Goal: Information Seeking & Learning: Learn about a topic

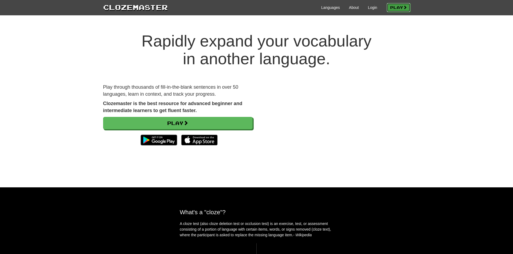
click at [403, 6] on span at bounding box center [405, 7] width 4 height 4
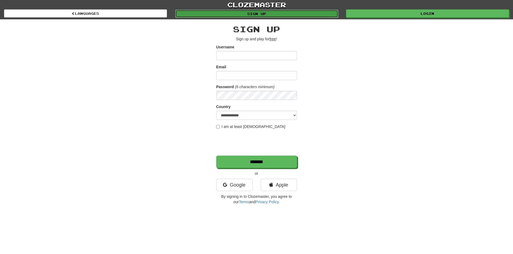
click at [286, 15] on link "Sign up" at bounding box center [256, 14] width 163 height 8
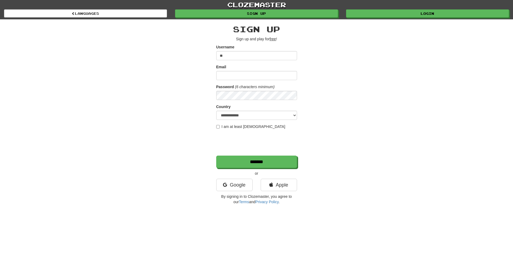
type input "*"
type input "*********"
type input "**********"
click at [287, 115] on select "**********" at bounding box center [256, 115] width 81 height 9
select select "**"
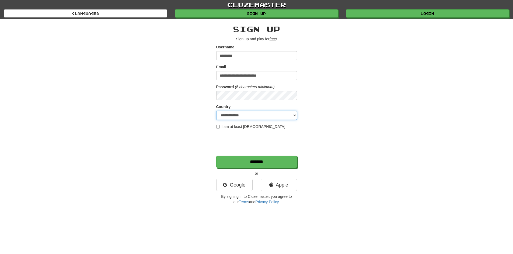
click at [216, 111] on select "**********" at bounding box center [256, 115] width 81 height 9
click at [362, 158] on div "**********" at bounding box center [256, 113] width 315 height 188
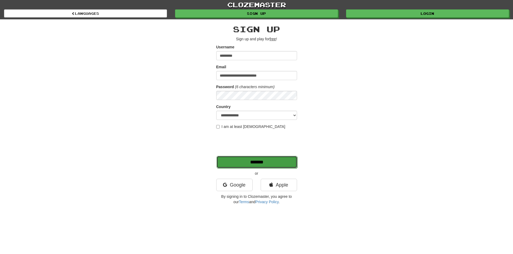
click at [263, 165] on input "*******" at bounding box center [256, 162] width 81 height 12
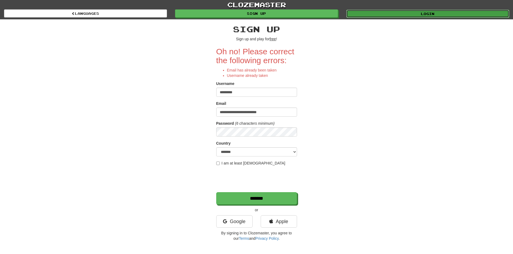
click at [412, 11] on link "Login" at bounding box center [427, 14] width 163 height 8
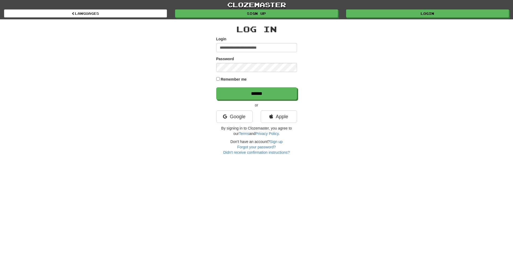
type input "**********"
click at [216, 87] on input "******" at bounding box center [256, 93] width 81 height 12
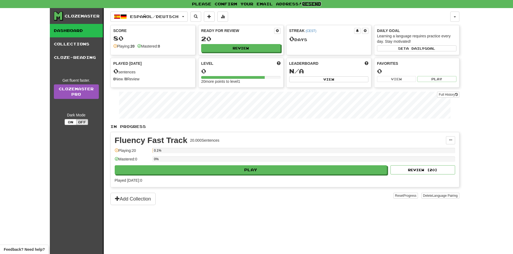
click at [311, 5] on link "Resend" at bounding box center [311, 4] width 19 height 5
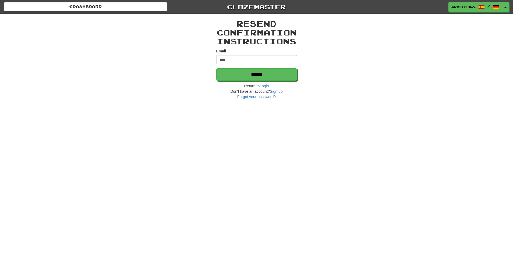
type input "**********"
click at [258, 76] on input "******" at bounding box center [256, 75] width 81 height 12
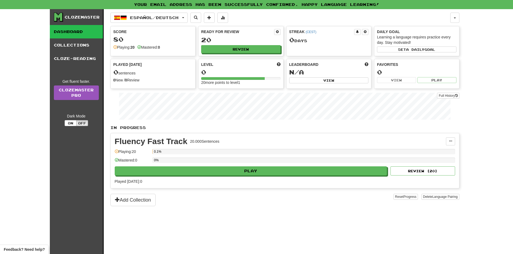
click at [492, 102] on div "Clozemaster Dashboard Collections Cloze-Reading Get fluent faster. Clozemaster …" at bounding box center [256, 131] width 513 height 245
click at [78, 47] on link "Collections" at bounding box center [76, 44] width 53 height 13
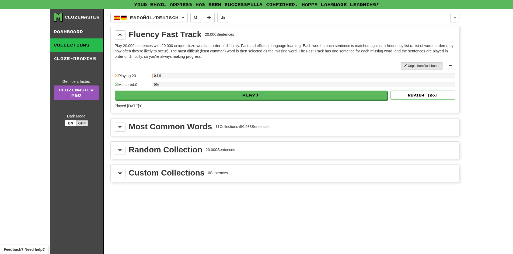
click at [192, 245] on div "Español / Deutsch Español / Deutsch Streak: 0 Review: 20 Points today: 0 Langua…" at bounding box center [284, 138] width 349 height 259
click at [74, 30] on link "Dashboard" at bounding box center [76, 31] width 53 height 13
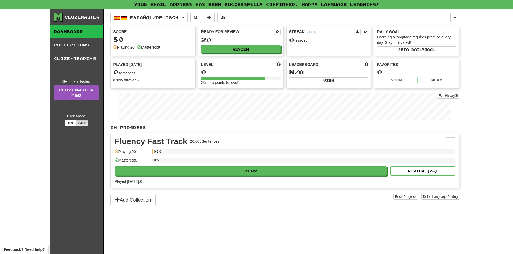
click at [68, 16] on div "Clozemaster" at bounding box center [82, 17] width 35 height 5
click at [211, 18] on span at bounding box center [209, 18] width 4 height 4
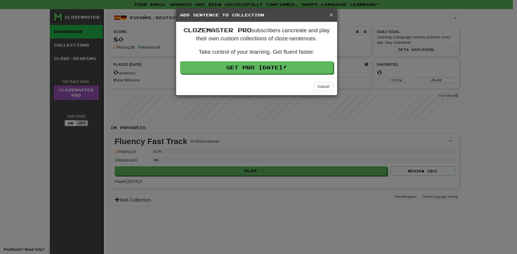
click at [332, 15] on span "×" at bounding box center [330, 15] width 3 height 6
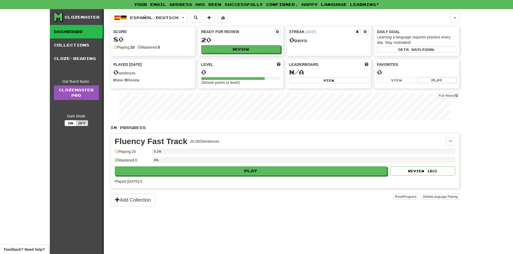
click at [493, 103] on div "Clozemaster Dashboard Collections Cloze-Reading Get fluent faster. Clozemaster …" at bounding box center [256, 131] width 513 height 245
click at [452, 17] on button "button" at bounding box center [454, 18] width 9 height 10
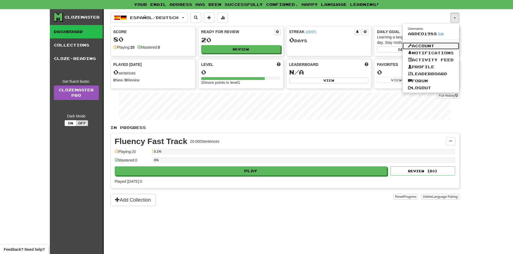
click at [431, 47] on link "Account" at bounding box center [430, 46] width 57 height 7
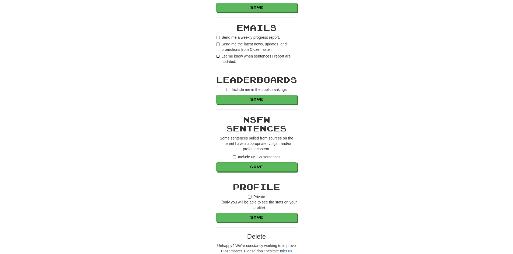
scroll to position [350, 0]
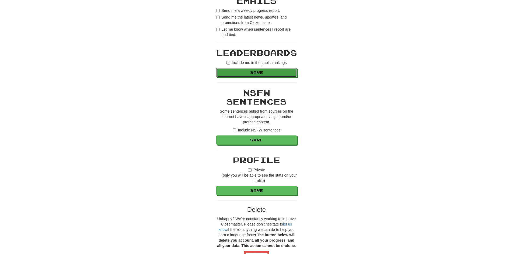
click at [278, 75] on button "Save" at bounding box center [256, 72] width 81 height 9
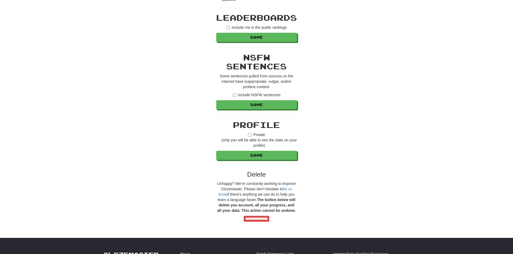
scroll to position [404, 0]
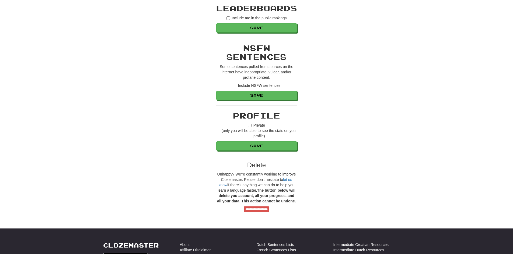
click at [233, 88] on label "Include NSFW sentences" at bounding box center [257, 85] width 48 height 5
click at [262, 97] on button "Save" at bounding box center [256, 95] width 81 height 9
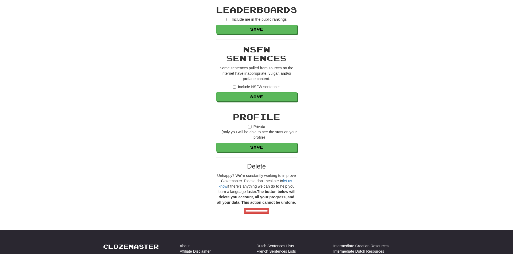
scroll to position [431, 0]
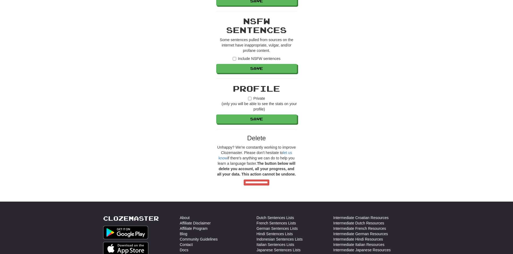
click at [247, 99] on label "Private (only you will be able to see the stats on your profile)" at bounding box center [256, 104] width 81 height 16
click at [256, 119] on button "Save" at bounding box center [256, 119] width 81 height 9
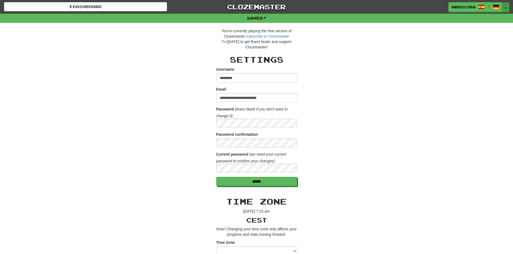
click at [504, 8] on span "button" at bounding box center [505, 8] width 2 height 1
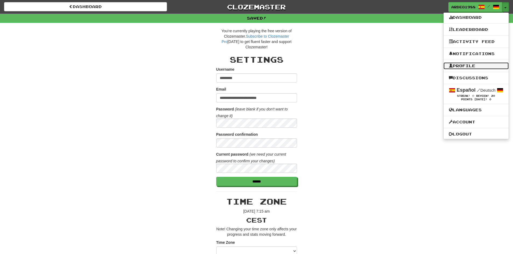
click at [479, 65] on link "Profile" at bounding box center [475, 65] width 65 height 7
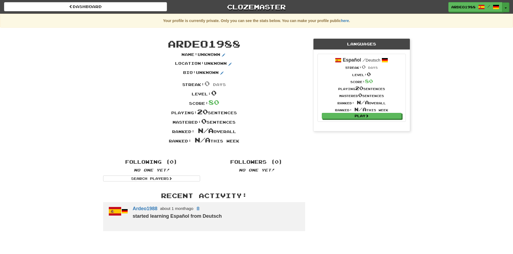
click at [508, 9] on button "Toggle Dropdown" at bounding box center [505, 7] width 7 height 10
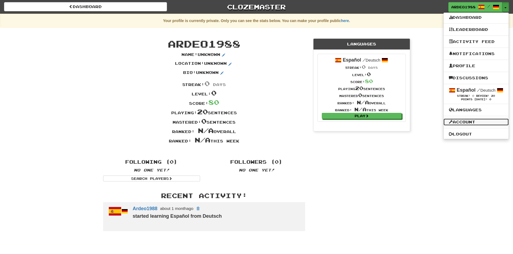
click at [476, 122] on link "Account" at bounding box center [475, 122] width 65 height 7
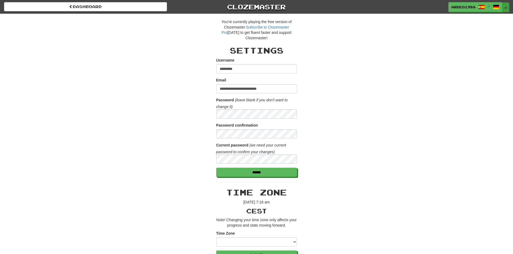
click at [505, 10] on button "Toggle Dropdown" at bounding box center [505, 7] width 7 height 10
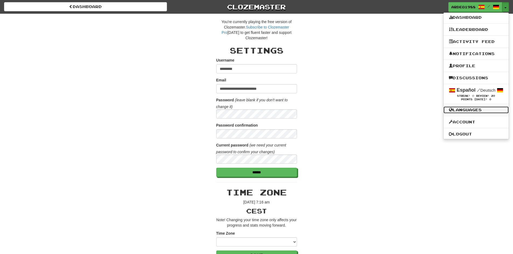
click at [464, 113] on link "Languages" at bounding box center [475, 110] width 65 height 7
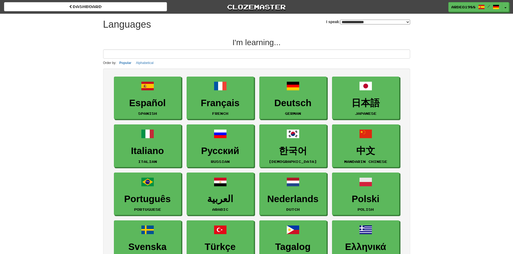
select select "*******"
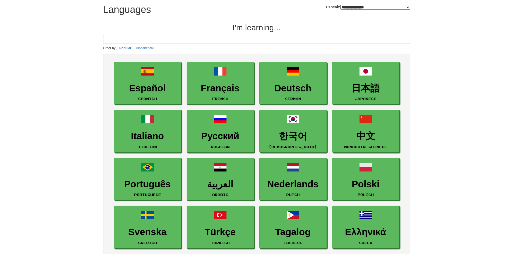
scroll to position [27, 0]
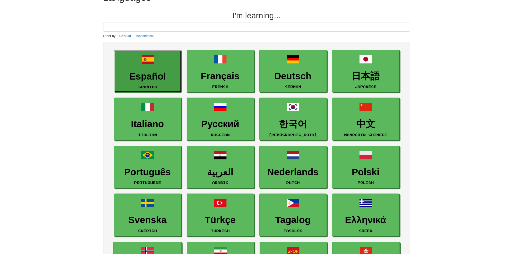
click at [144, 73] on h3 "Español" at bounding box center [147, 76] width 61 height 10
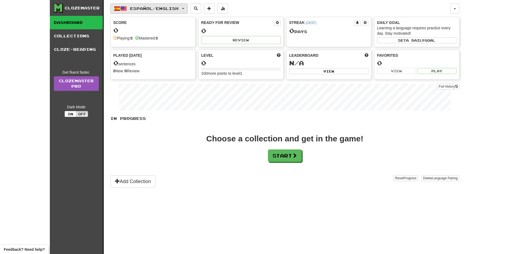
click at [186, 8] on button "Español / English" at bounding box center [148, 8] width 77 height 10
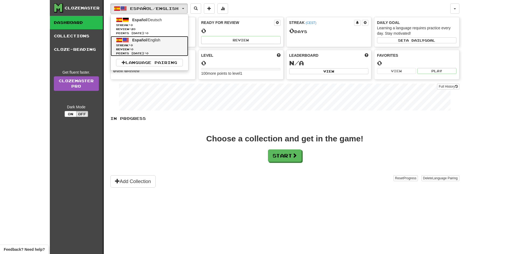
click at [144, 44] on span "Streak: 0" at bounding box center [149, 45] width 67 height 4
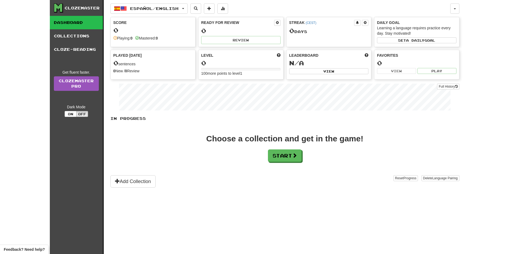
click at [460, 9] on div "Clozemaster Dashboard Collections Cloze-Reading Get fluent faster. Clozemaster …" at bounding box center [256, 127] width 413 height 254
click at [454, 9] on span "button" at bounding box center [455, 8] width 2 height 1
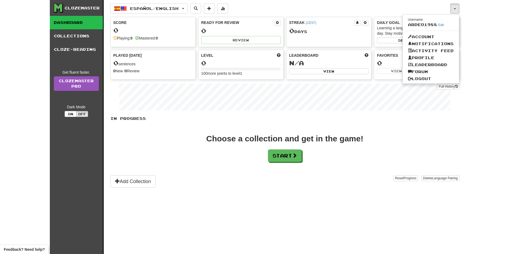
click at [482, 24] on div "Clozemaster Dashboard Collections Cloze-Reading Get fluent faster. Clozemaster …" at bounding box center [256, 127] width 513 height 254
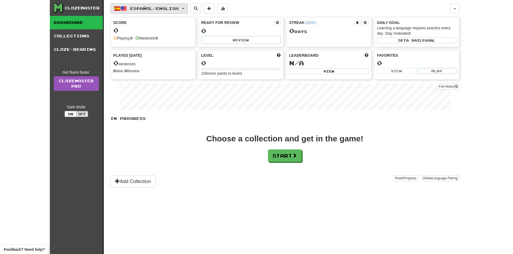
click at [175, 8] on span "Español / English" at bounding box center [154, 8] width 48 height 5
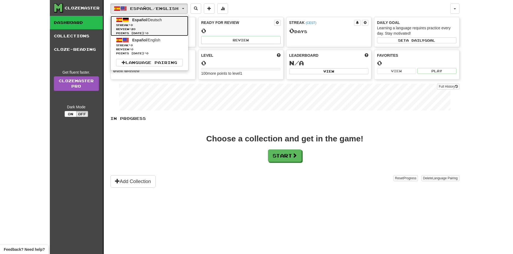
click at [155, 23] on span "Streak: 0" at bounding box center [149, 25] width 67 height 4
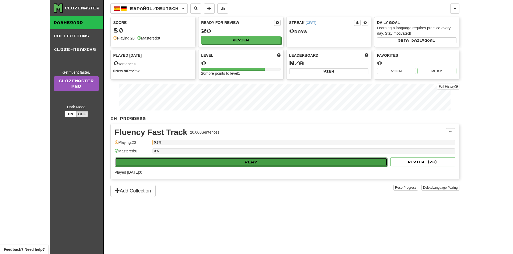
click at [251, 159] on button "Play" at bounding box center [251, 162] width 272 height 9
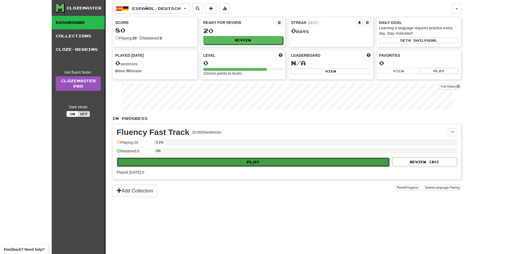
select select "**"
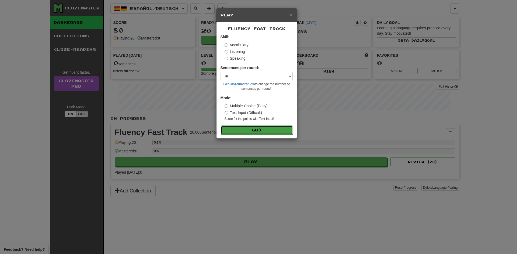
click at [277, 129] on button "Go" at bounding box center [257, 130] width 72 height 9
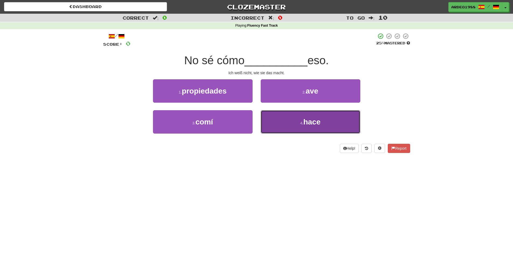
click at [308, 131] on button "4 . hace" at bounding box center [311, 121] width 100 height 23
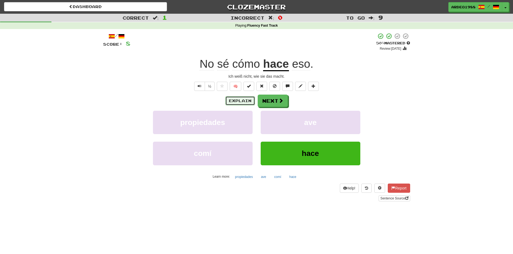
click at [238, 100] on button "Explain" at bounding box center [240, 100] width 30 height 9
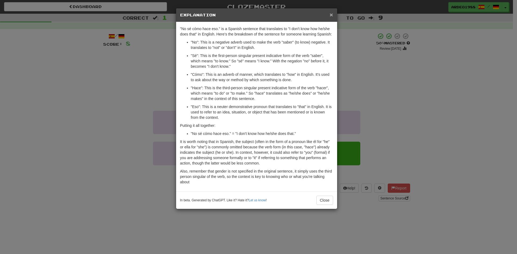
click at [331, 15] on span "×" at bounding box center [330, 15] width 3 height 6
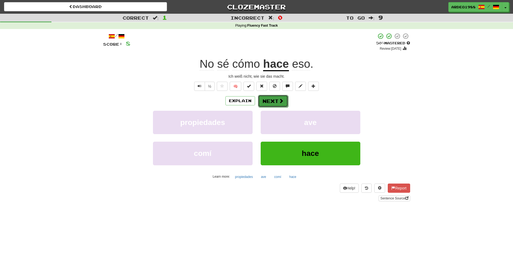
click at [272, 100] on button "Next" at bounding box center [273, 101] width 30 height 12
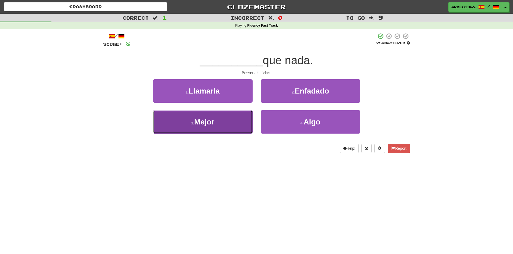
click at [190, 125] on button "3 . Mejor" at bounding box center [203, 121] width 100 height 23
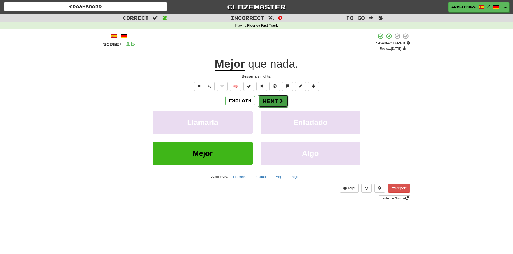
click at [270, 99] on button "Next" at bounding box center [273, 101] width 30 height 12
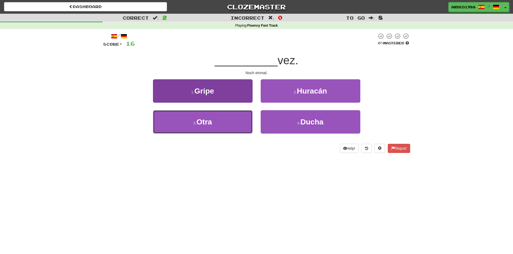
click at [216, 117] on button "3 . Otra" at bounding box center [203, 121] width 100 height 23
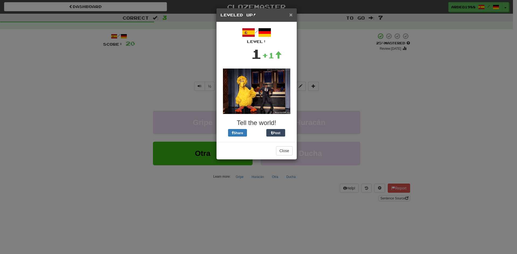
click at [291, 15] on span "×" at bounding box center [290, 15] width 3 height 6
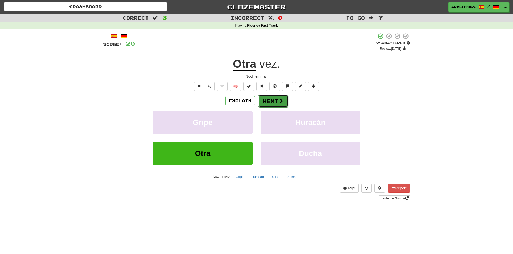
click at [271, 101] on button "Next" at bounding box center [273, 101] width 30 height 12
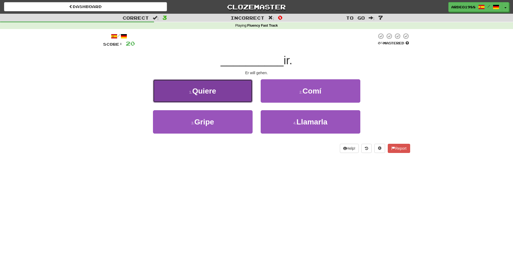
click at [207, 91] on span "Quiere" at bounding box center [204, 91] width 24 height 8
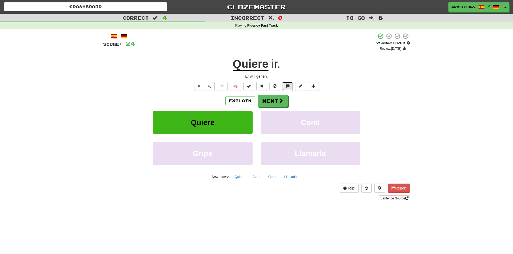
click at [287, 86] on span at bounding box center [288, 86] width 4 height 4
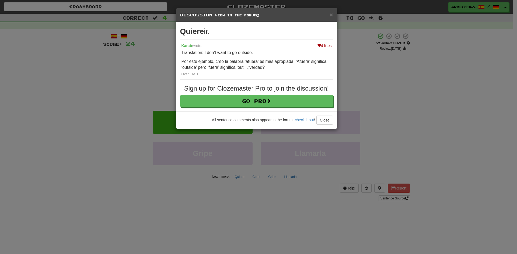
click at [331, 16] on div "Loading ..." at bounding box center [256, 68] width 161 height 121
click at [332, 15] on span "×" at bounding box center [330, 15] width 3 height 6
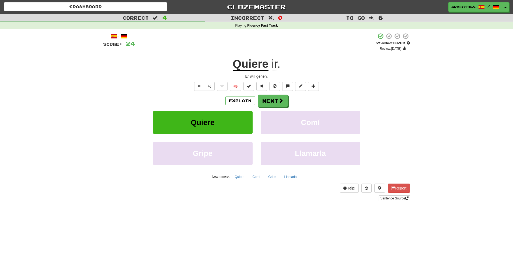
click at [378, 96] on div "Explain Next" at bounding box center [256, 101] width 307 height 12
click at [233, 97] on button "Explain" at bounding box center [240, 100] width 30 height 9
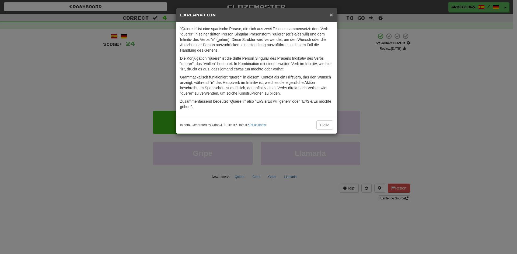
click at [332, 17] on span "×" at bounding box center [330, 15] width 3 height 6
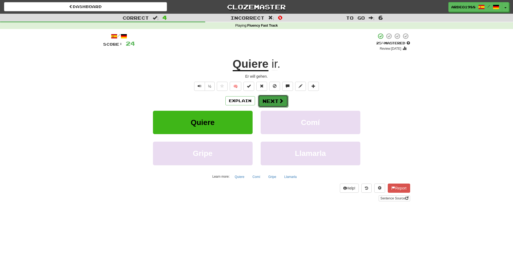
click at [279, 99] on span at bounding box center [281, 101] width 5 height 5
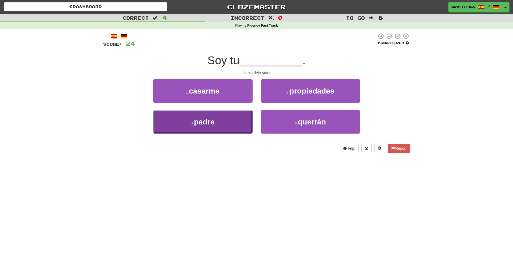
click at [201, 123] on span "padre" at bounding box center [204, 122] width 20 height 8
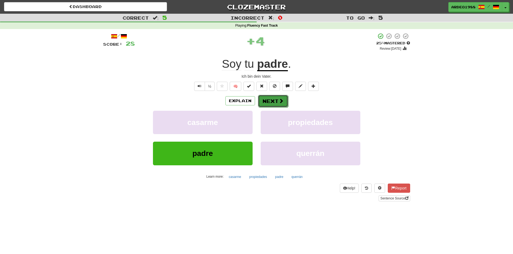
click at [277, 103] on button "Next" at bounding box center [273, 101] width 30 height 12
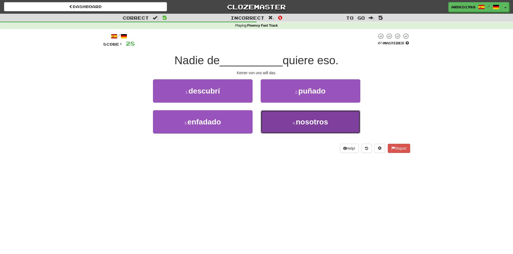
click at [291, 129] on button "4 . nosotros" at bounding box center [311, 121] width 100 height 23
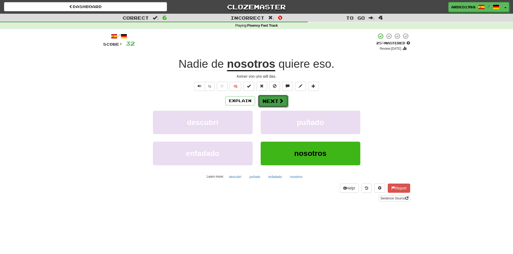
click at [272, 100] on button "Next" at bounding box center [273, 101] width 30 height 12
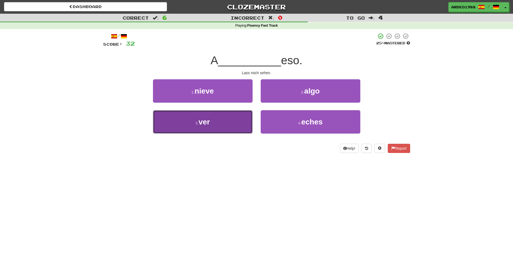
click at [203, 117] on button "3 . ver" at bounding box center [203, 121] width 100 height 23
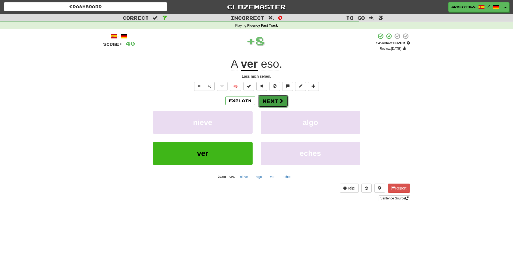
click at [268, 101] on button "Next" at bounding box center [273, 101] width 30 height 12
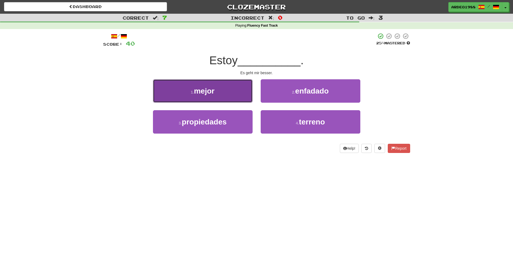
click at [220, 94] on button "1 . mejor" at bounding box center [203, 90] width 100 height 23
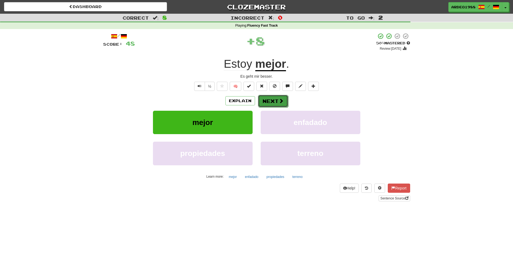
click at [279, 99] on span at bounding box center [281, 101] width 5 height 5
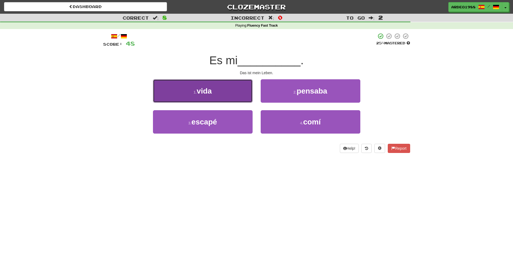
click at [235, 94] on button "1 . vida" at bounding box center [203, 90] width 100 height 23
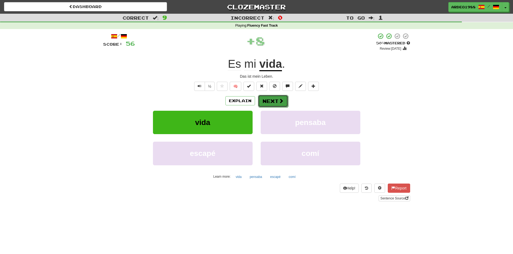
click at [263, 100] on button "Next" at bounding box center [273, 101] width 30 height 12
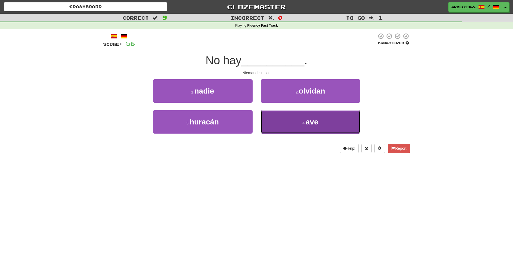
click at [299, 132] on button "4 . ave" at bounding box center [311, 121] width 100 height 23
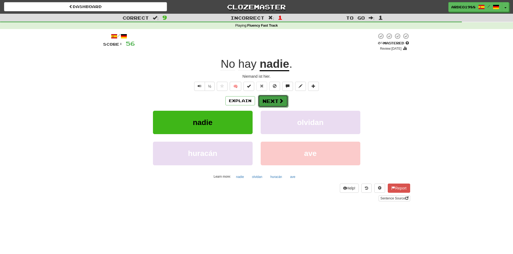
click at [277, 103] on button "Next" at bounding box center [273, 101] width 30 height 12
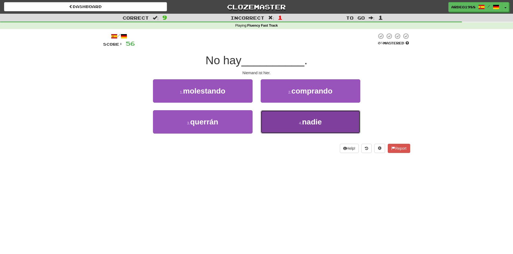
click at [306, 129] on button "4 . nadie" at bounding box center [311, 121] width 100 height 23
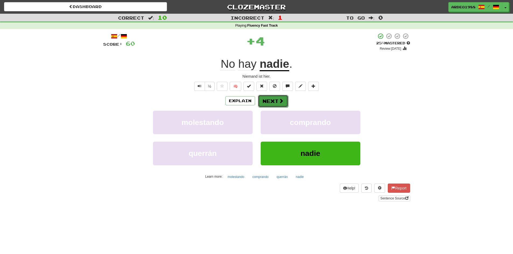
click at [276, 103] on button "Next" at bounding box center [273, 101] width 30 height 12
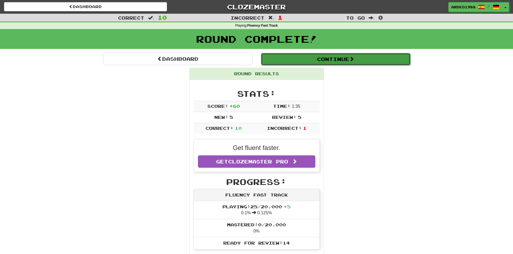
click at [374, 62] on button "Continue" at bounding box center [335, 59] width 149 height 12
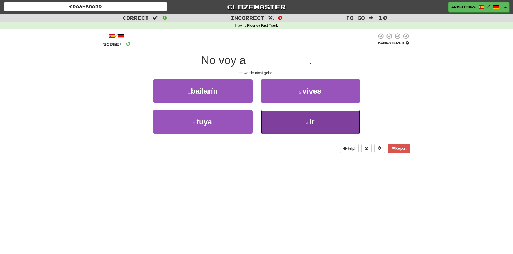
click at [292, 124] on button "4 . ir" at bounding box center [311, 121] width 100 height 23
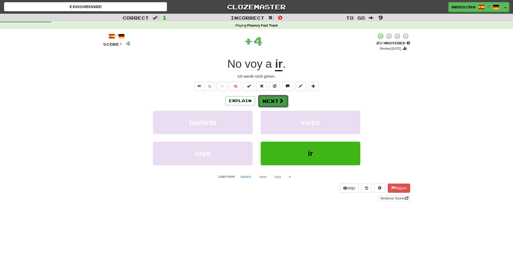
click at [271, 101] on button "Next" at bounding box center [273, 101] width 30 height 12
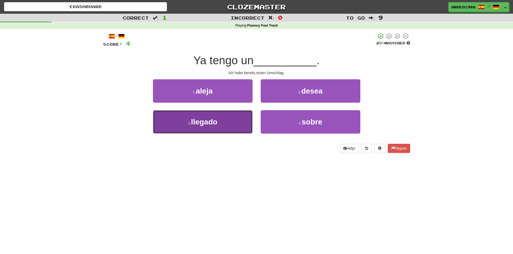
click at [223, 128] on button "3 . llegado" at bounding box center [203, 121] width 100 height 23
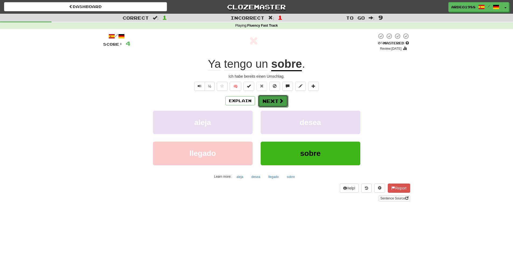
click at [265, 98] on button "Next" at bounding box center [273, 101] width 30 height 12
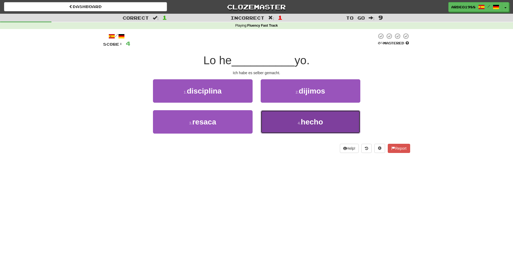
click at [290, 132] on button "4 . hecho" at bounding box center [311, 121] width 100 height 23
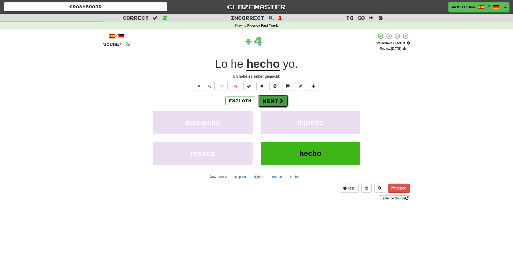
click at [273, 104] on button "Next" at bounding box center [273, 101] width 30 height 12
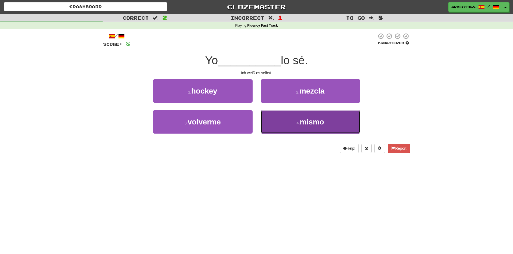
click at [310, 124] on span "mismo" at bounding box center [312, 122] width 24 height 8
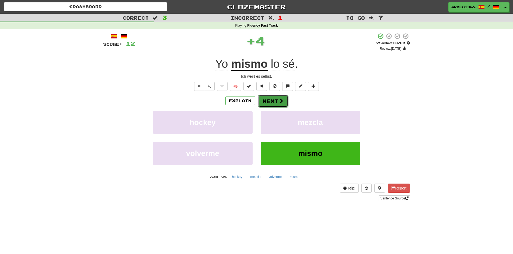
click at [268, 100] on button "Next" at bounding box center [273, 101] width 30 height 12
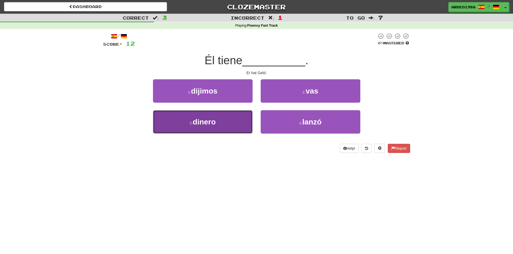
click at [225, 125] on button "3 . dinero" at bounding box center [203, 121] width 100 height 23
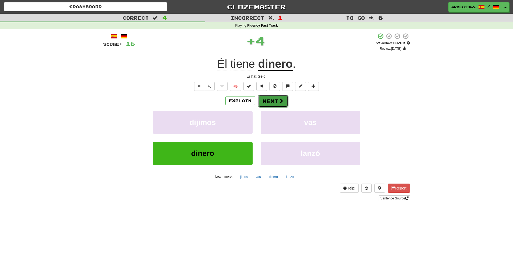
click at [279, 101] on span at bounding box center [281, 101] width 5 height 5
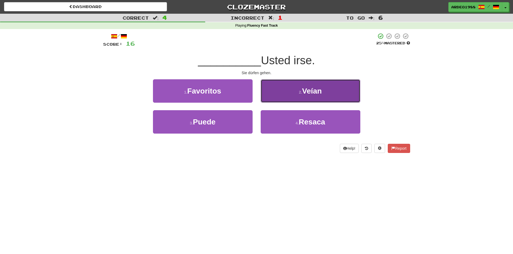
click at [335, 87] on button "2 . Veían" at bounding box center [311, 90] width 100 height 23
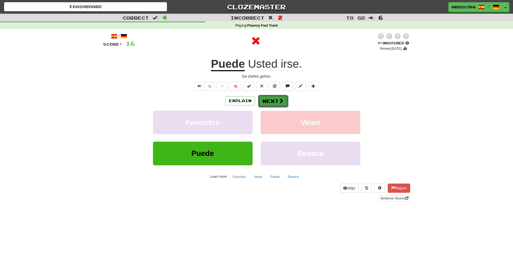
click at [276, 101] on button "Next" at bounding box center [273, 101] width 30 height 12
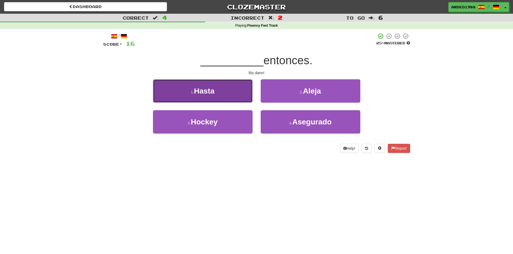
click at [222, 96] on button "1 . Hasta" at bounding box center [203, 90] width 100 height 23
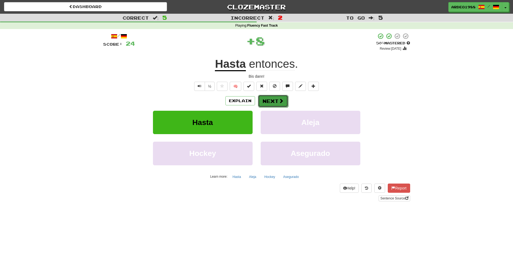
click at [266, 100] on button "Next" at bounding box center [273, 101] width 30 height 12
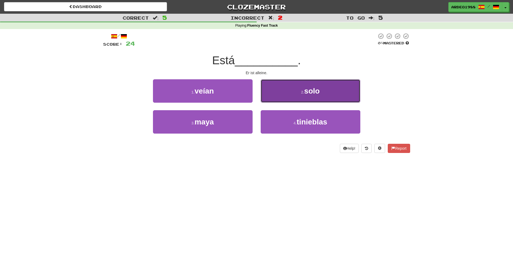
click at [327, 90] on button "2 . solo" at bounding box center [311, 90] width 100 height 23
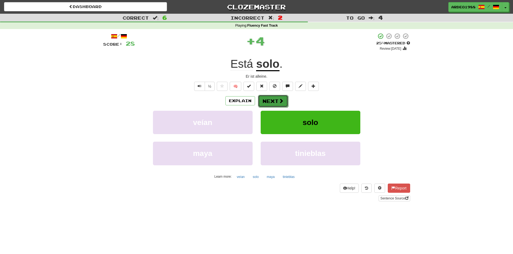
click at [266, 97] on button "Next" at bounding box center [273, 101] width 30 height 12
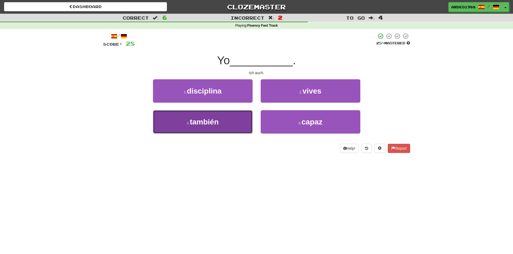
click at [229, 124] on button "3 . también" at bounding box center [203, 121] width 100 height 23
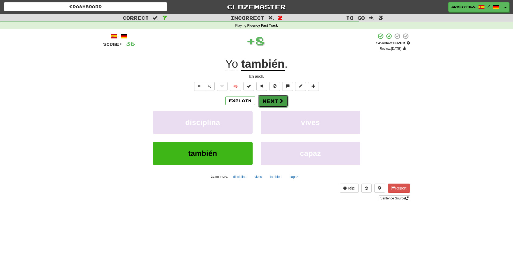
click at [279, 100] on span at bounding box center [281, 101] width 5 height 5
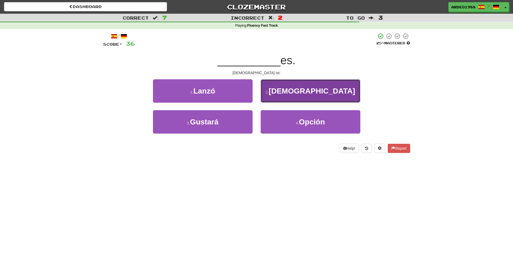
click at [341, 95] on button "2 . Dios" at bounding box center [311, 90] width 100 height 23
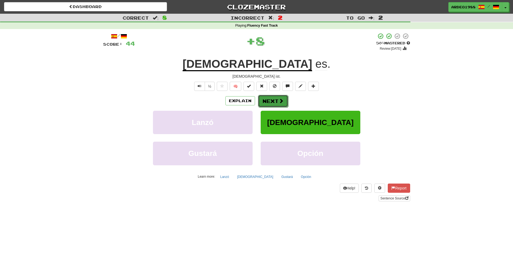
click at [275, 101] on button "Next" at bounding box center [273, 101] width 30 height 12
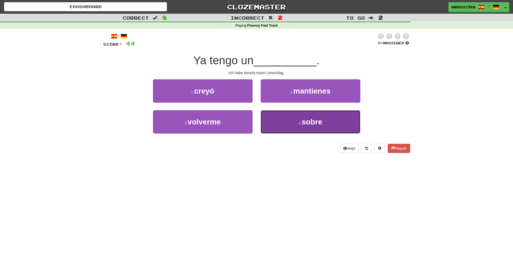
click at [313, 129] on button "4 . sobre" at bounding box center [311, 121] width 100 height 23
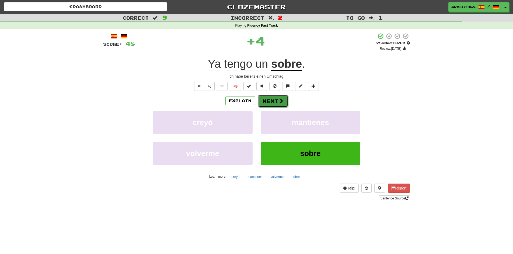
click at [273, 100] on button "Next" at bounding box center [273, 101] width 30 height 12
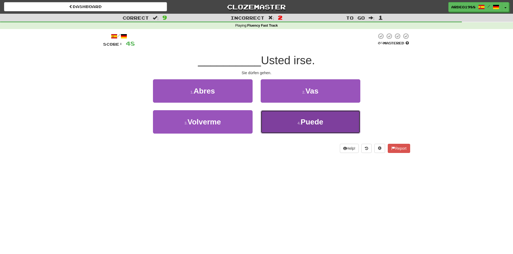
click at [346, 118] on button "4 . Puede" at bounding box center [311, 121] width 100 height 23
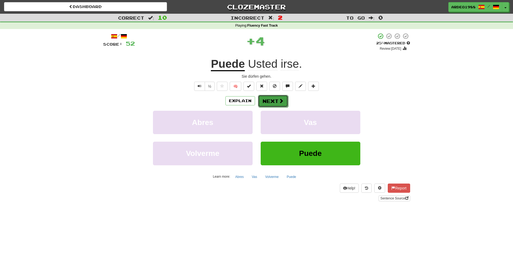
click at [282, 104] on button "Next" at bounding box center [273, 101] width 30 height 12
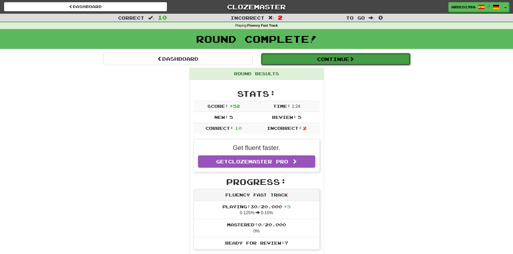
click at [385, 61] on button "Continue" at bounding box center [335, 59] width 149 height 12
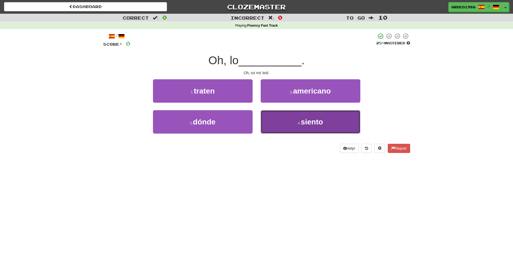
click at [312, 122] on span "siento" at bounding box center [312, 122] width 22 height 8
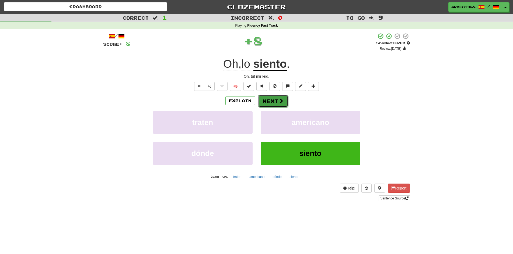
click at [279, 103] on span at bounding box center [281, 101] width 5 height 5
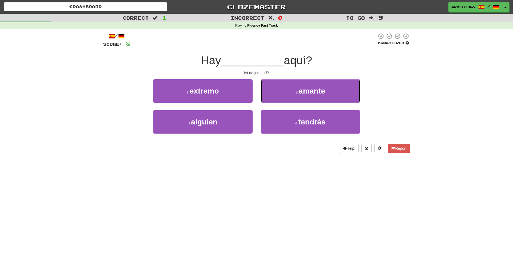
click at [339, 90] on button "2 . amante" at bounding box center [311, 90] width 100 height 23
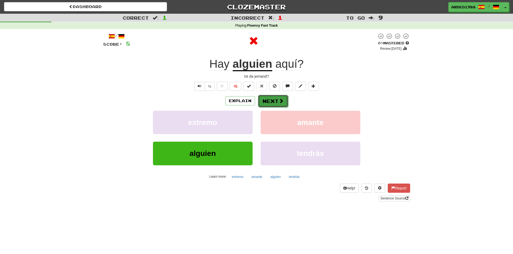
click at [278, 101] on button "Next" at bounding box center [273, 101] width 30 height 12
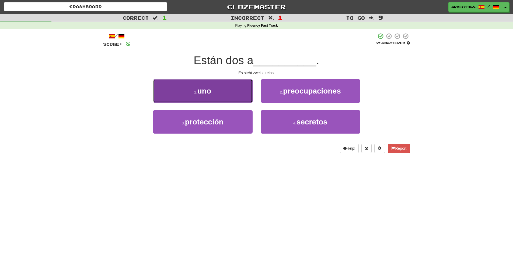
click at [216, 93] on button "1 . uno" at bounding box center [203, 90] width 100 height 23
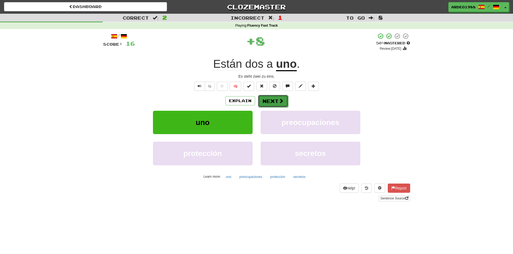
click at [279, 100] on span at bounding box center [281, 101] width 5 height 5
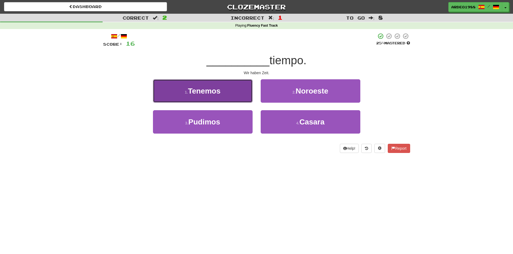
click at [229, 85] on button "1 . Tenemos" at bounding box center [203, 90] width 100 height 23
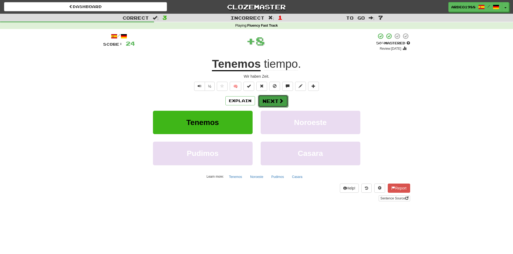
click at [282, 104] on button "Next" at bounding box center [273, 101] width 30 height 12
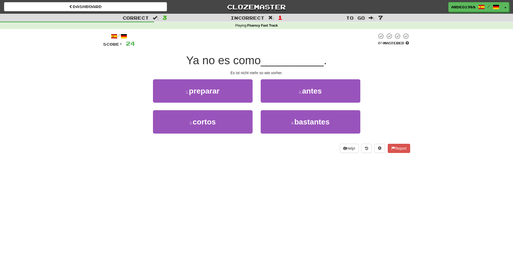
click at [239, 142] on div "/ Score: 24 0 % Mastered Ya no es como __________ . Es ist nicht mehr so wie vo…" at bounding box center [256, 93] width 307 height 120
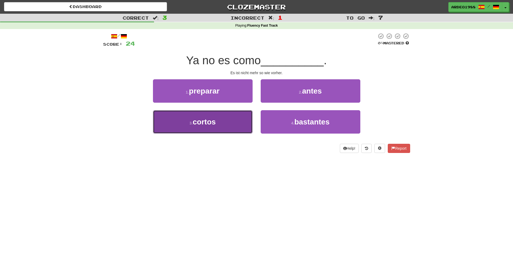
click at [239, 131] on button "3 . cortos" at bounding box center [203, 121] width 100 height 23
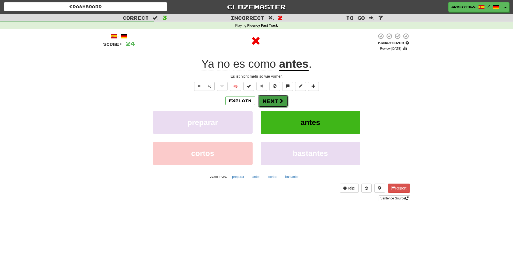
click at [271, 102] on button "Next" at bounding box center [273, 101] width 30 height 12
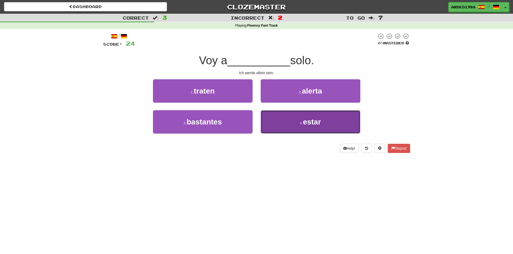
click at [308, 125] on span "estar" at bounding box center [312, 122] width 18 height 8
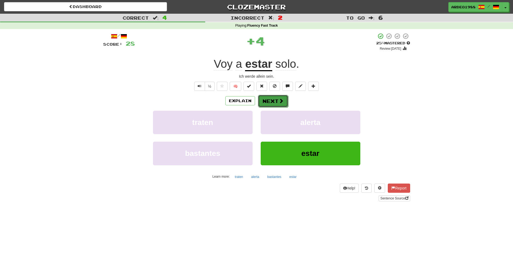
click at [275, 100] on button "Next" at bounding box center [273, 101] width 30 height 12
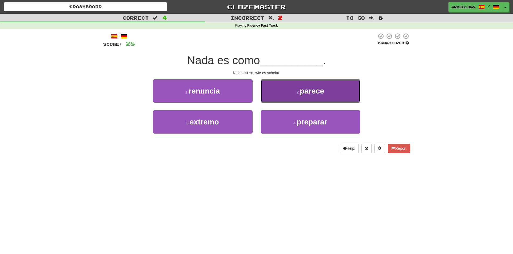
click at [344, 95] on button "2 . parece" at bounding box center [311, 90] width 100 height 23
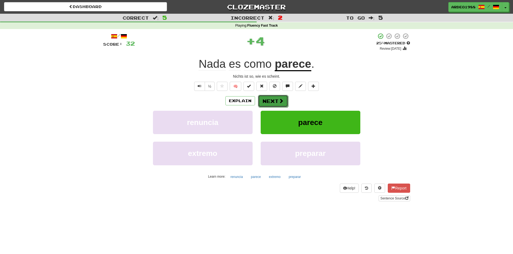
click at [282, 101] on span at bounding box center [281, 101] width 5 height 5
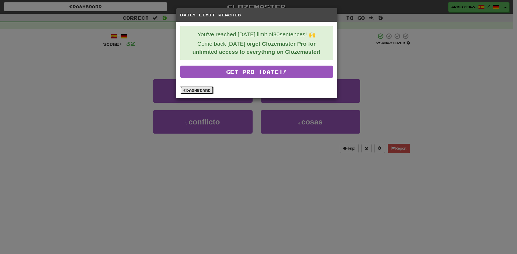
click at [202, 89] on link "Dashboard" at bounding box center [196, 90] width 33 height 8
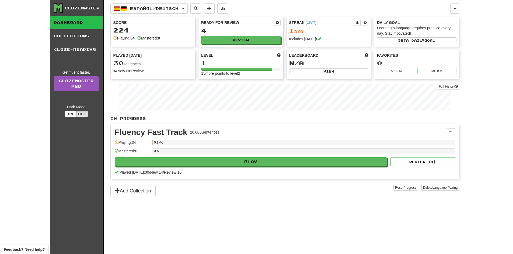
click at [484, 123] on div "Clozemaster Dashboard Collections Cloze-Reading Get fluent faster. Clozemaster …" at bounding box center [256, 127] width 513 height 254
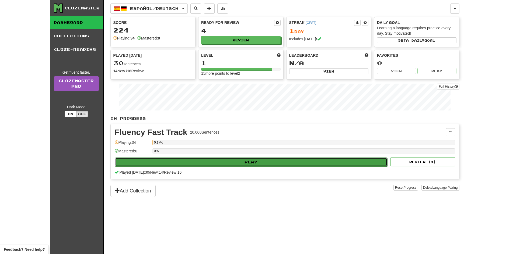
click at [270, 161] on button "Play" at bounding box center [251, 162] width 272 height 9
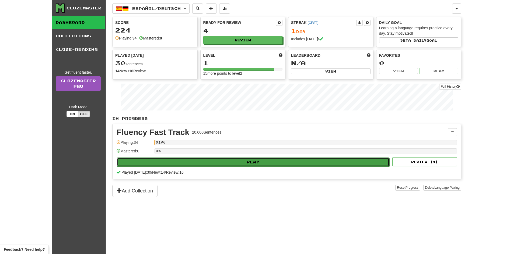
select select "**"
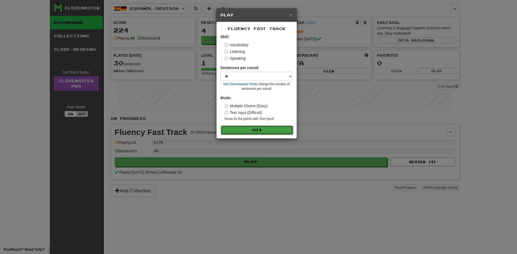
click at [271, 130] on button "Go" at bounding box center [257, 130] width 72 height 9
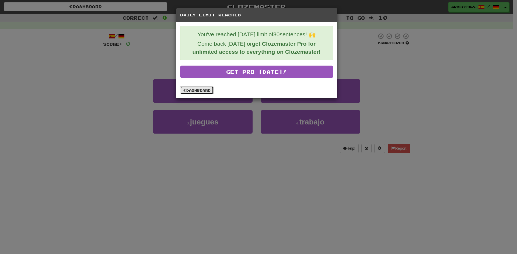
click at [201, 89] on link "Dashboard" at bounding box center [196, 90] width 33 height 8
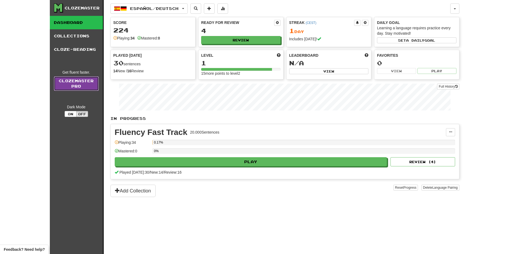
click at [69, 89] on link "Clozemaster Pro" at bounding box center [76, 83] width 45 height 15
